Goal: Task Accomplishment & Management: Use online tool/utility

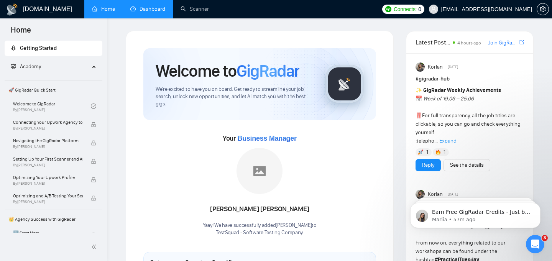
click at [142, 8] on link "Dashboard" at bounding box center [147, 9] width 35 height 7
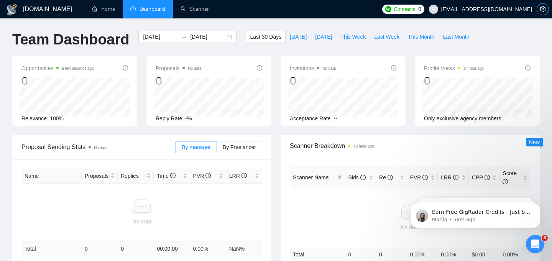
click at [541, 11] on icon "setting" at bounding box center [542, 9] width 6 height 6
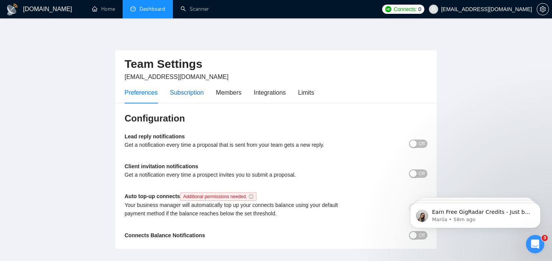
click at [186, 95] on div "Subscription" at bounding box center [187, 93] width 34 height 10
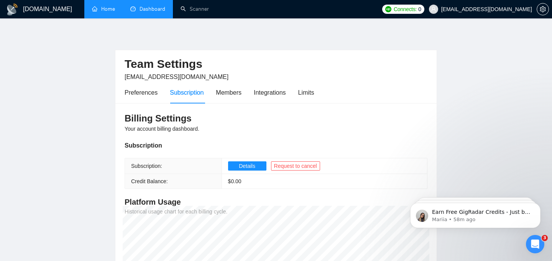
click at [108, 10] on link "Home" at bounding box center [103, 9] width 23 height 7
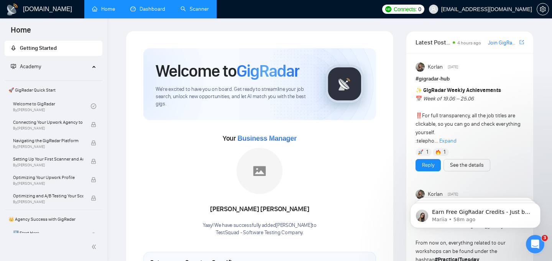
click at [199, 9] on link "Scanner" at bounding box center [194, 9] width 28 height 7
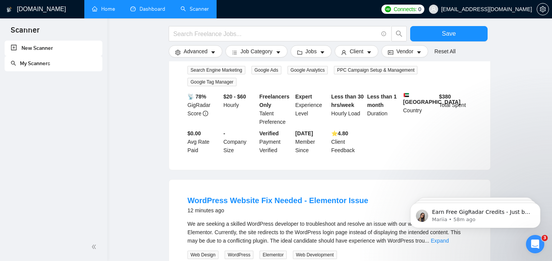
scroll to position [148, 0]
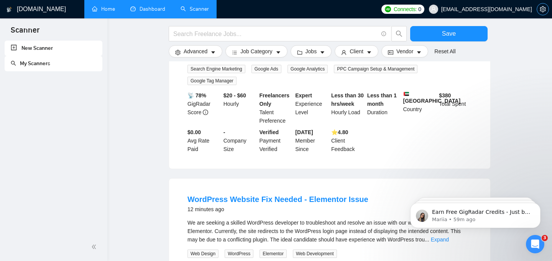
click at [543, 9] on icon "setting" at bounding box center [542, 9] width 6 height 6
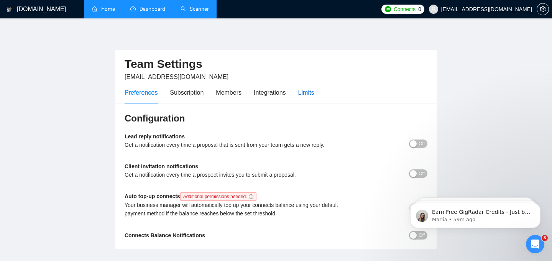
click at [314, 91] on div "Limits" at bounding box center [306, 93] width 16 height 10
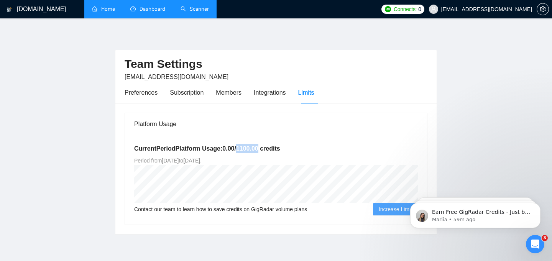
drag, startPoint x: 242, startPoint y: 148, endPoint x: 267, endPoint y: 148, distance: 24.5
click at [267, 148] on h5 "Current Period Platform Usage: 0.00 / 1100.00 credits" at bounding box center [276, 148] width 284 height 9
click at [104, 10] on link "Home" at bounding box center [103, 9] width 23 height 7
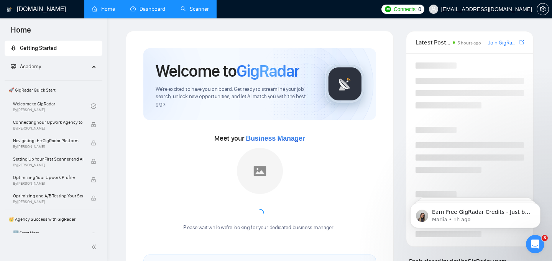
click at [196, 7] on link "Scanner" at bounding box center [194, 9] width 28 height 7
